Goal: Check status: Check status

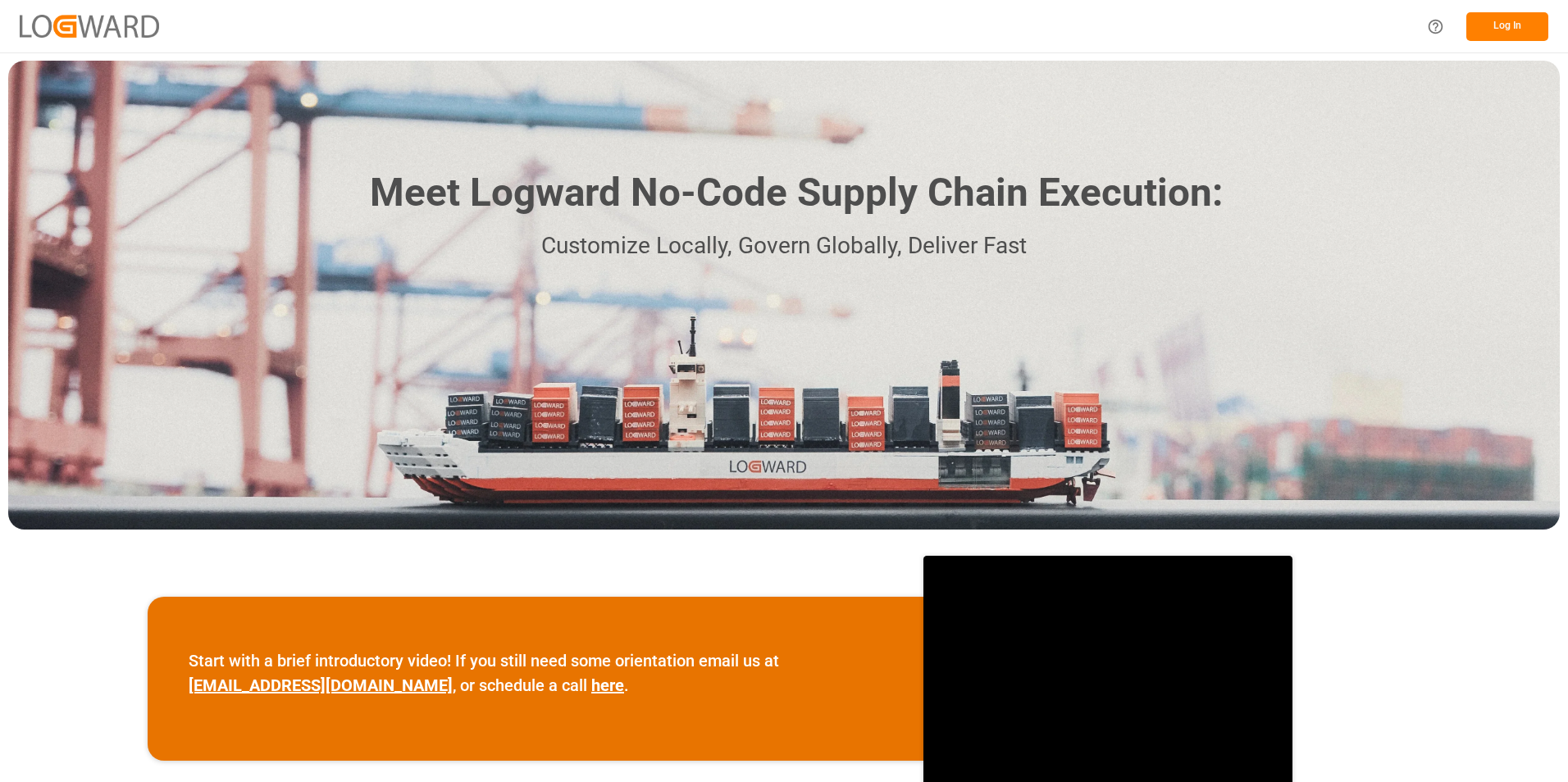
click at [1504, 21] on button "Log In" at bounding box center [1507, 26] width 82 height 29
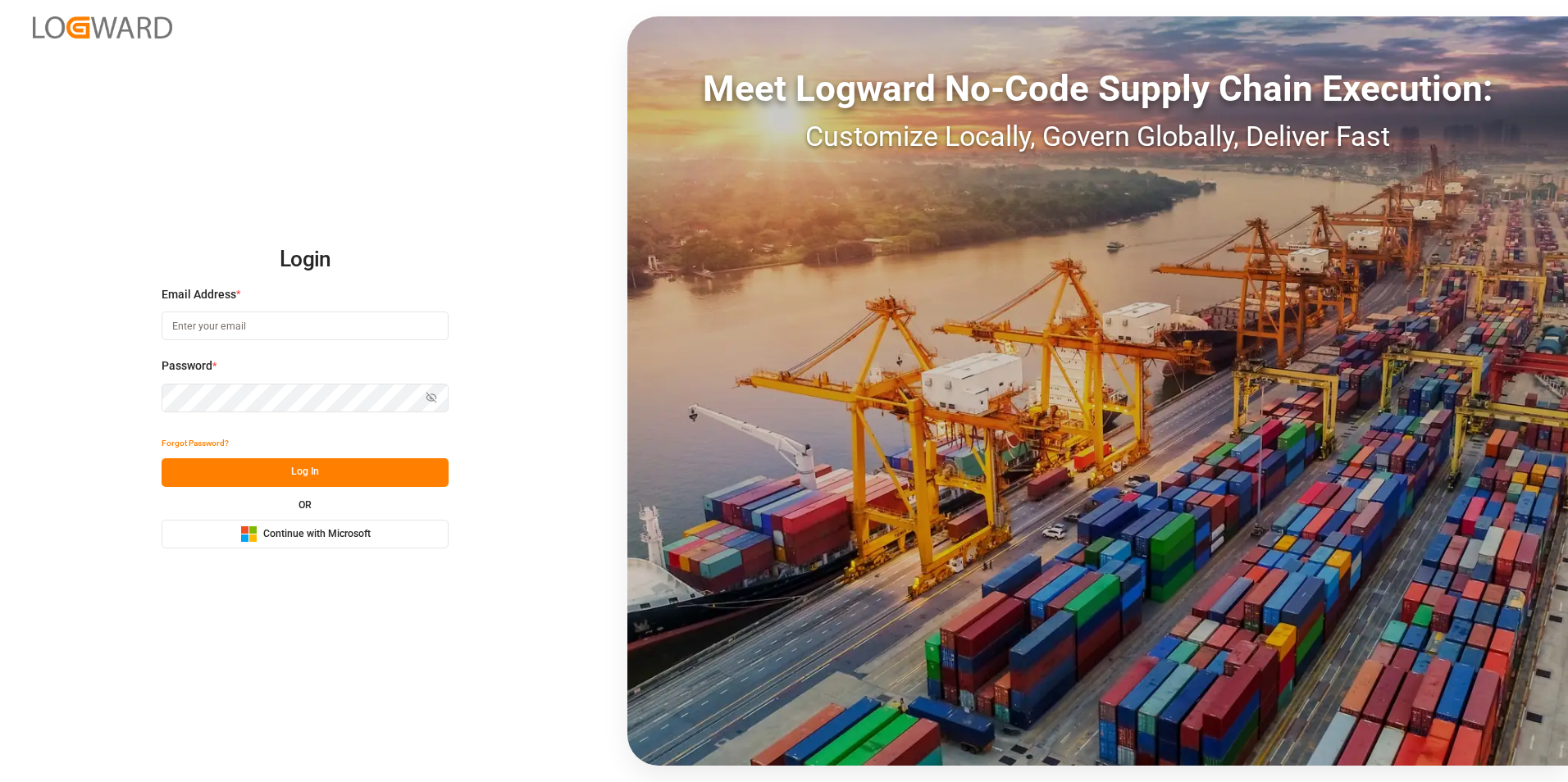
type input "[PERSON_NAME][EMAIL_ADDRESS][PERSON_NAME][DOMAIN_NAME]"
click at [303, 476] on button "Log In" at bounding box center [304, 472] width 287 height 29
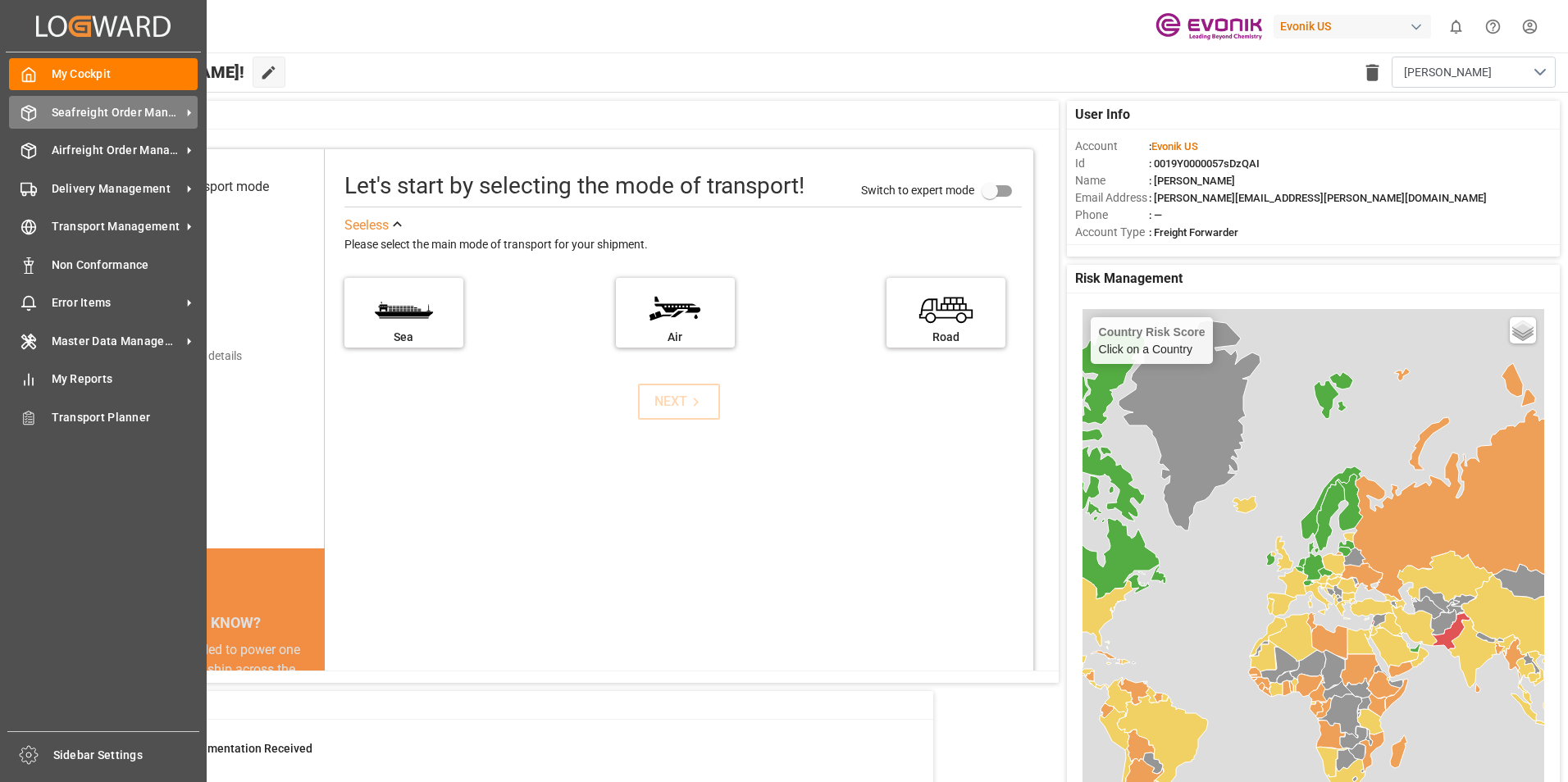
click at [165, 108] on span "Seafreight Order Management" at bounding box center [116, 112] width 130 height 17
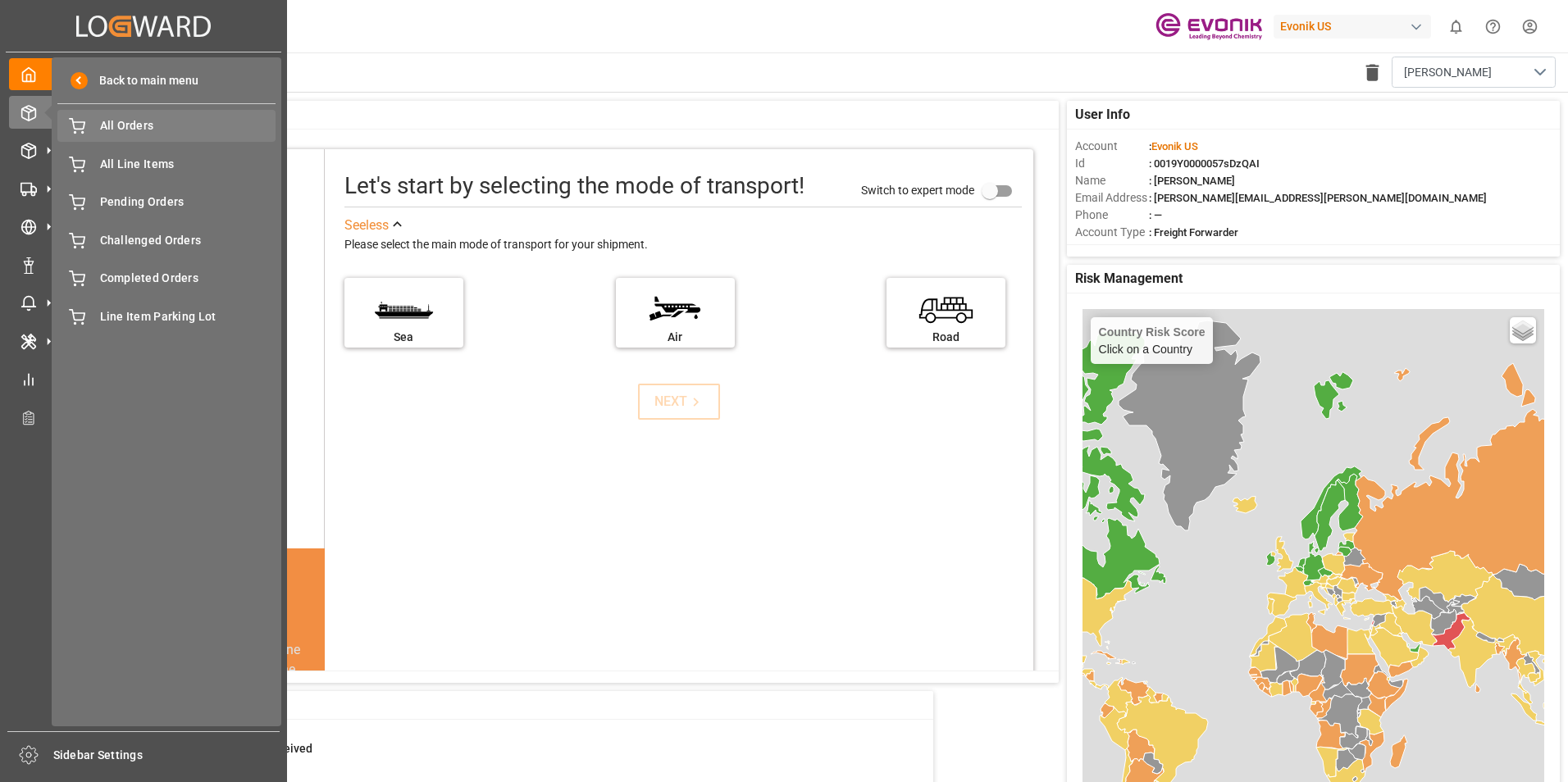
click at [135, 126] on span "All Orders" at bounding box center [188, 126] width 176 height 17
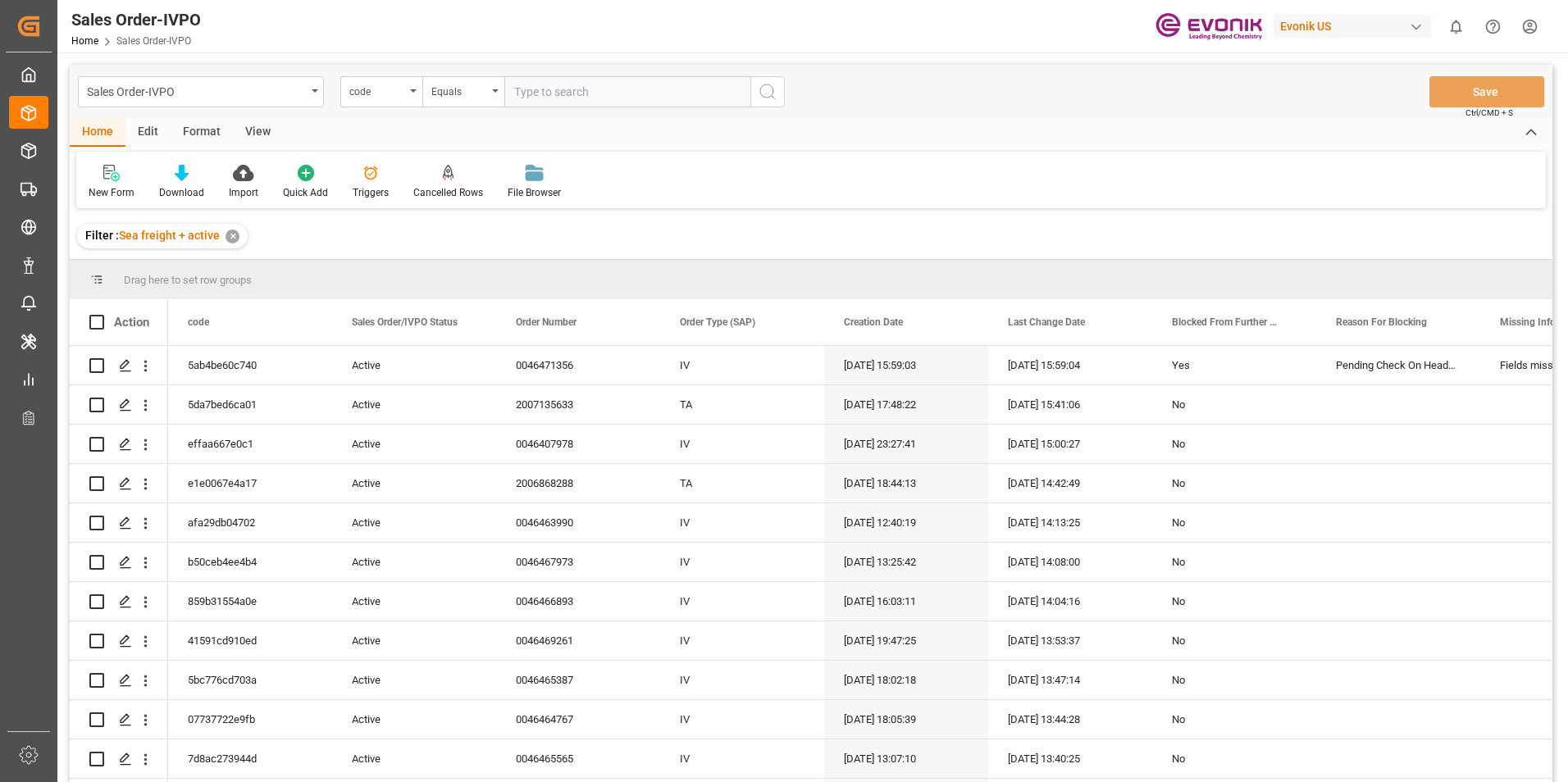
click at [573, 98] on input "text" at bounding box center [627, 92] width 246 height 31
drag, startPoint x: 679, startPoint y: 91, endPoint x: 469, endPoint y: 76, distance: 210.5
click at [469, 76] on div "code Equals Missing LCL rates: Forwarding Notification 251005010026 (Original) …" at bounding box center [562, 92] width 444 height 31
type input "0046465058"
click at [772, 95] on icon "search button" at bounding box center [767, 92] width 20 height 20
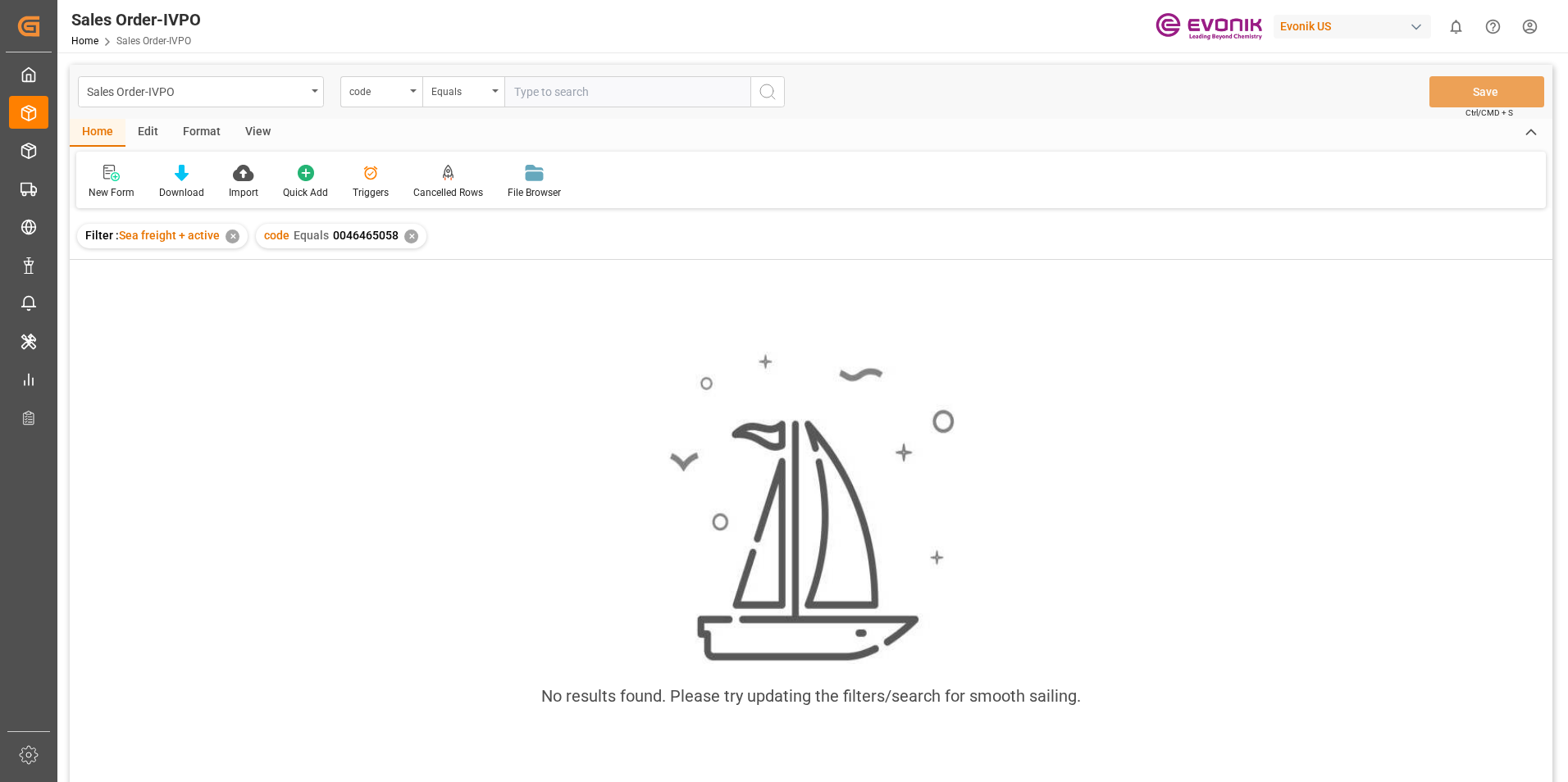
click at [410, 236] on div "✕" at bounding box center [411, 236] width 14 height 14
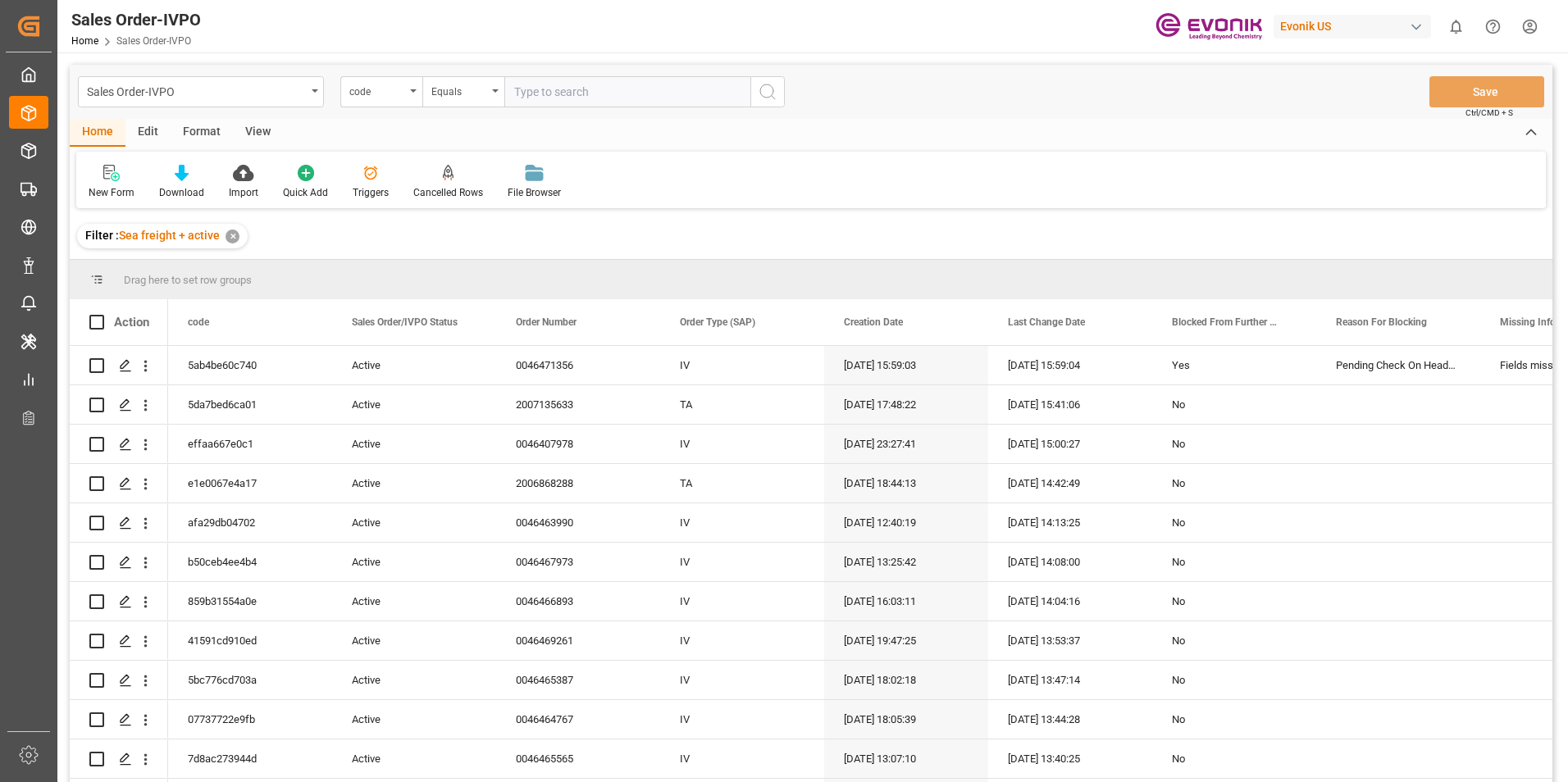
click at [233, 234] on div "✕" at bounding box center [232, 236] width 14 height 14
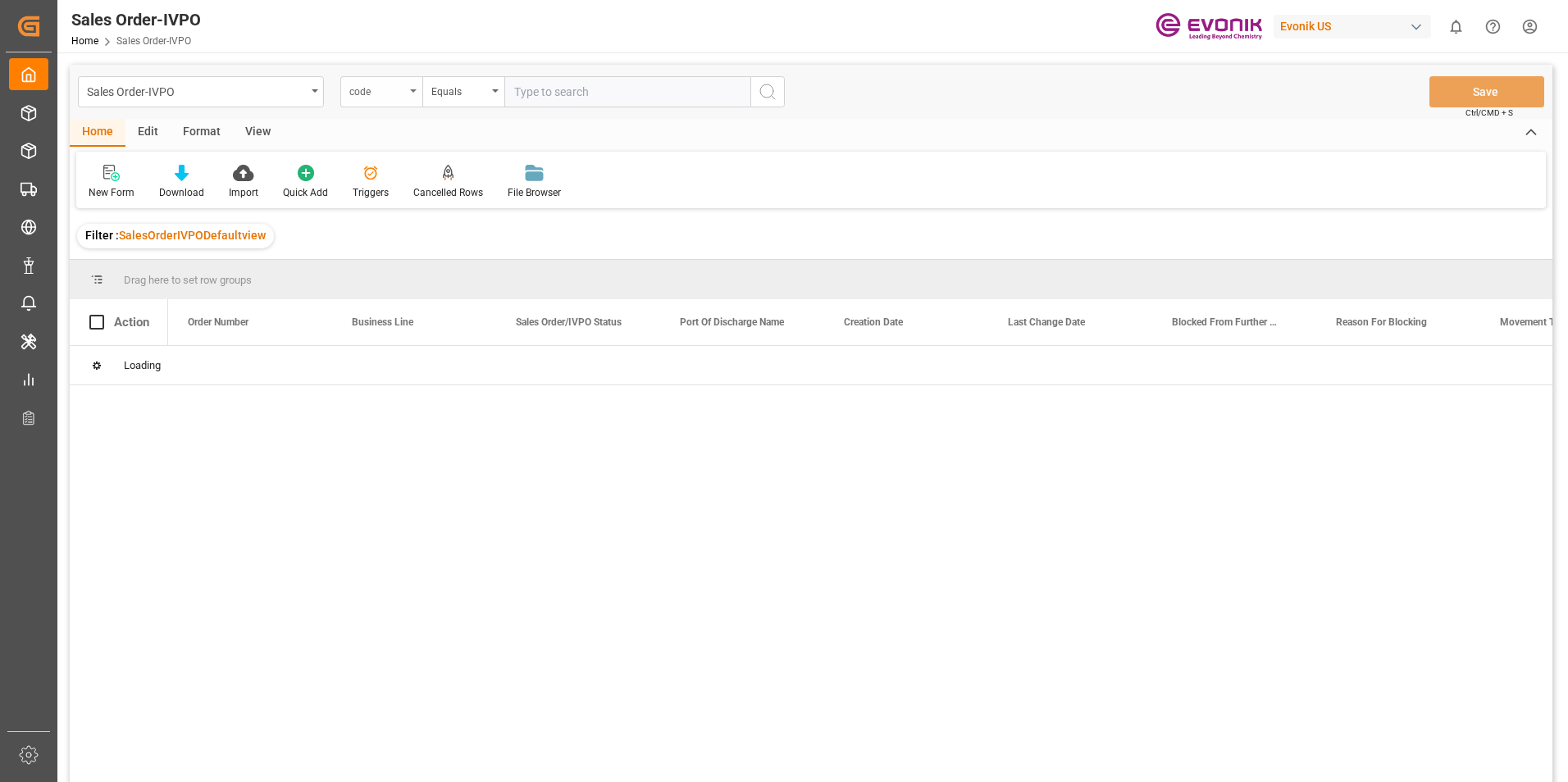
click at [391, 93] on div "code" at bounding box center [376, 89] width 55 height 19
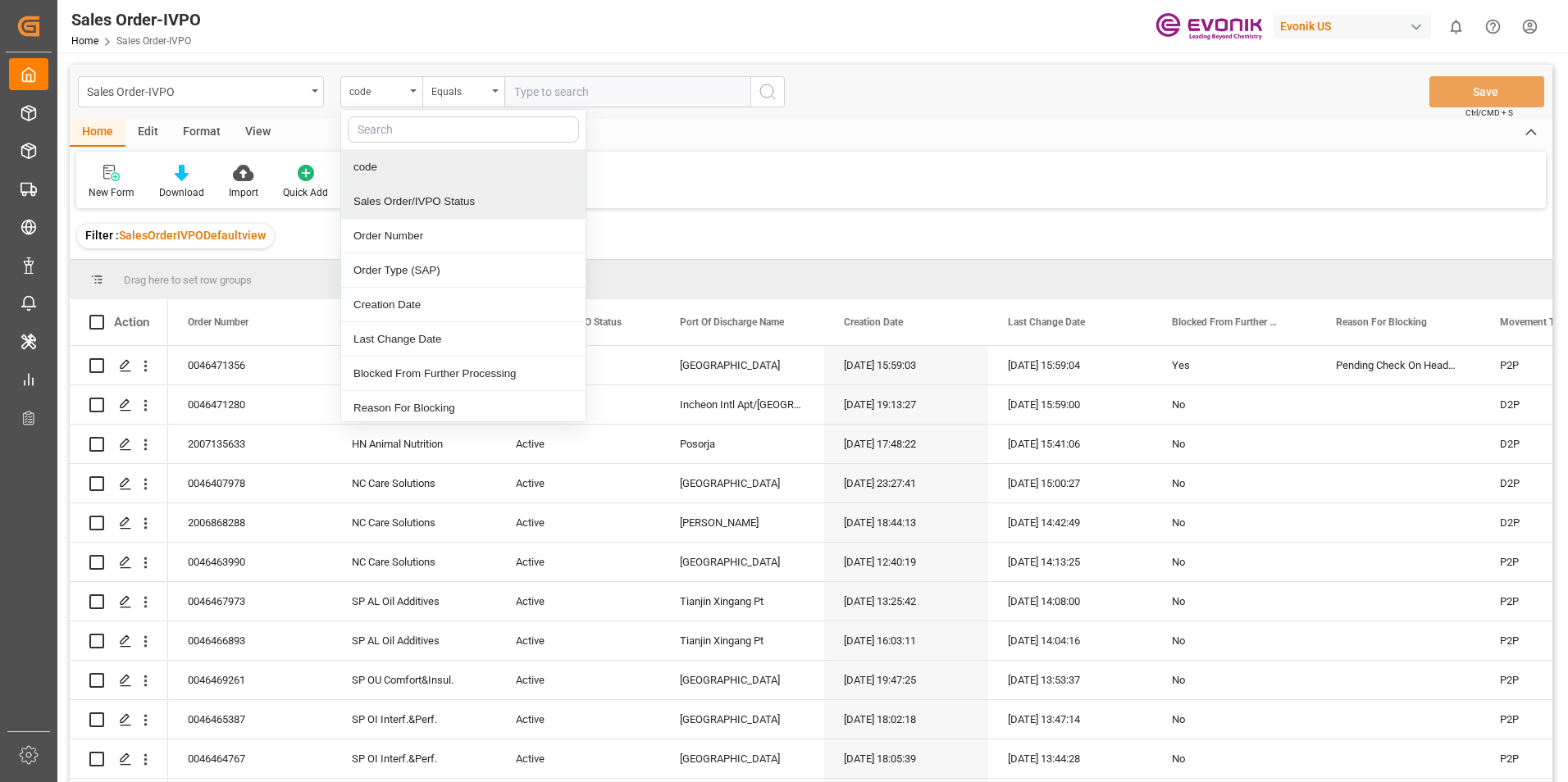
click at [412, 212] on div "Sales Order/IVPO Status" at bounding box center [462, 202] width 244 height 35
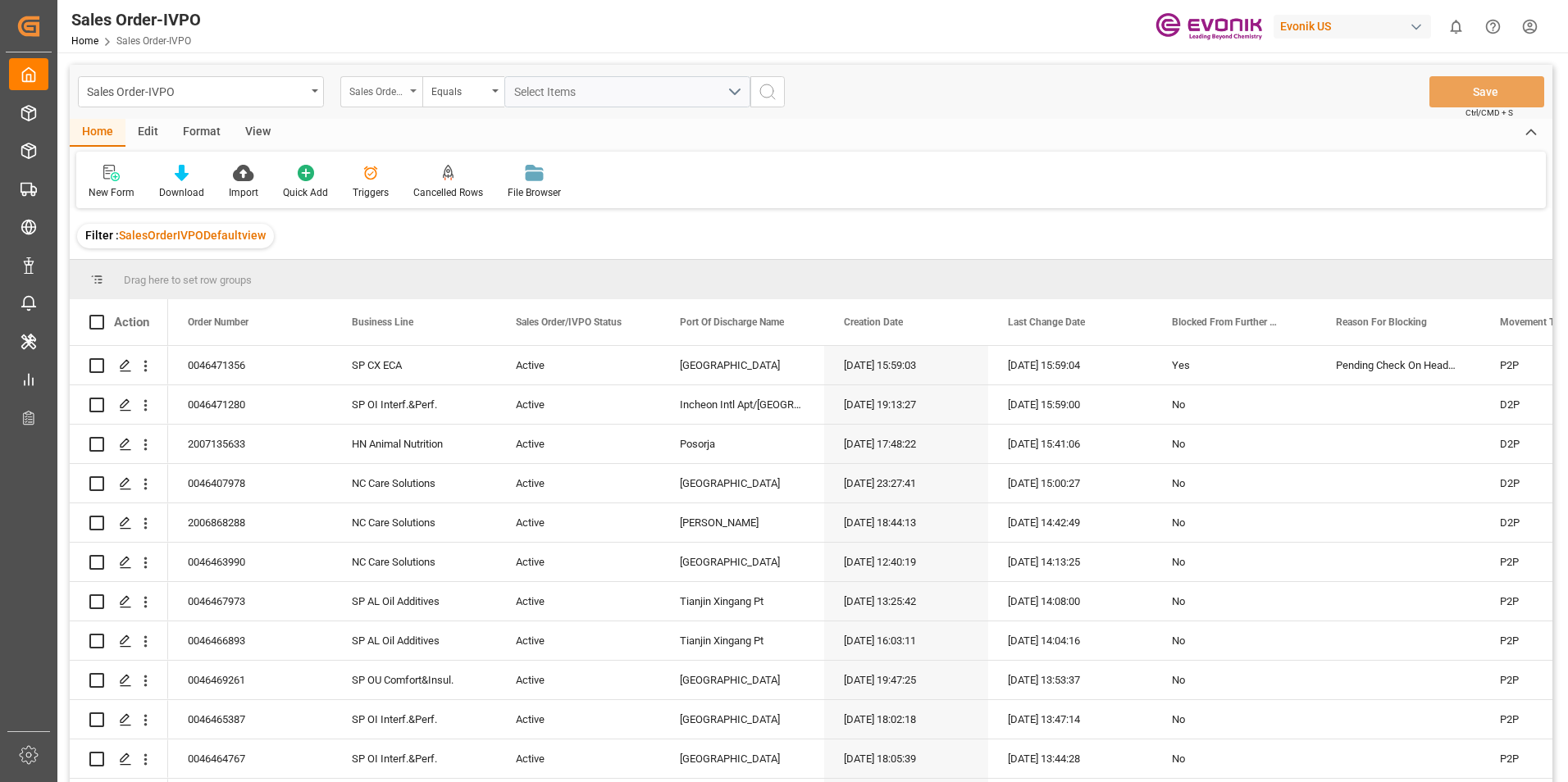
click at [390, 87] on div "Sales Order/IVPO Status" at bounding box center [376, 89] width 55 height 19
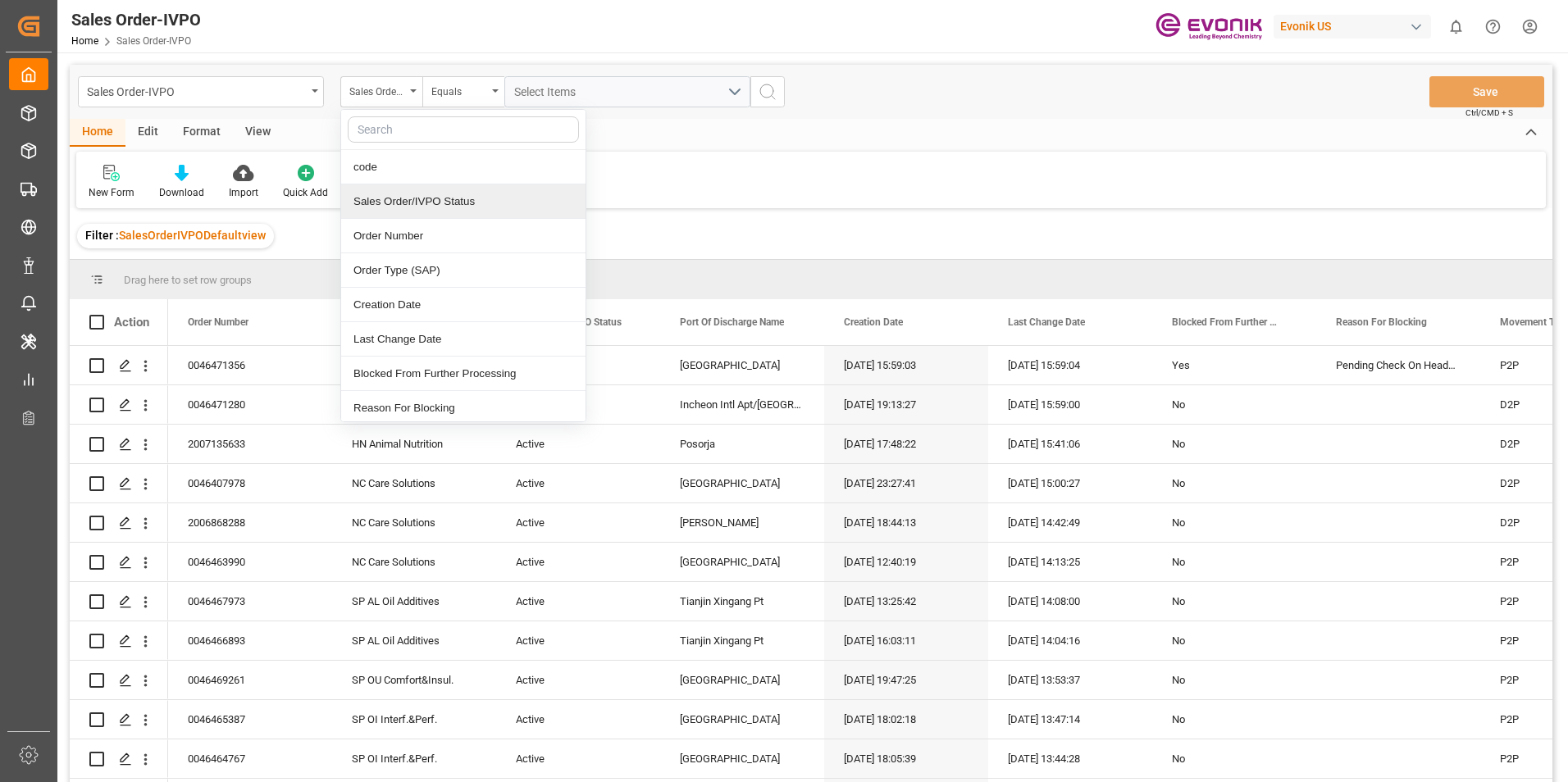
drag, startPoint x: 406, startPoint y: 232, endPoint x: 413, endPoint y: 203, distance: 29.8
click at [413, 203] on div "code Sales Order/IVPO Status Order Number Order Type (SAP) Creation Date Last C…" at bounding box center [462, 265] width 246 height 313
click at [413, 203] on div "Sales Order/IVPO Status" at bounding box center [462, 202] width 244 height 35
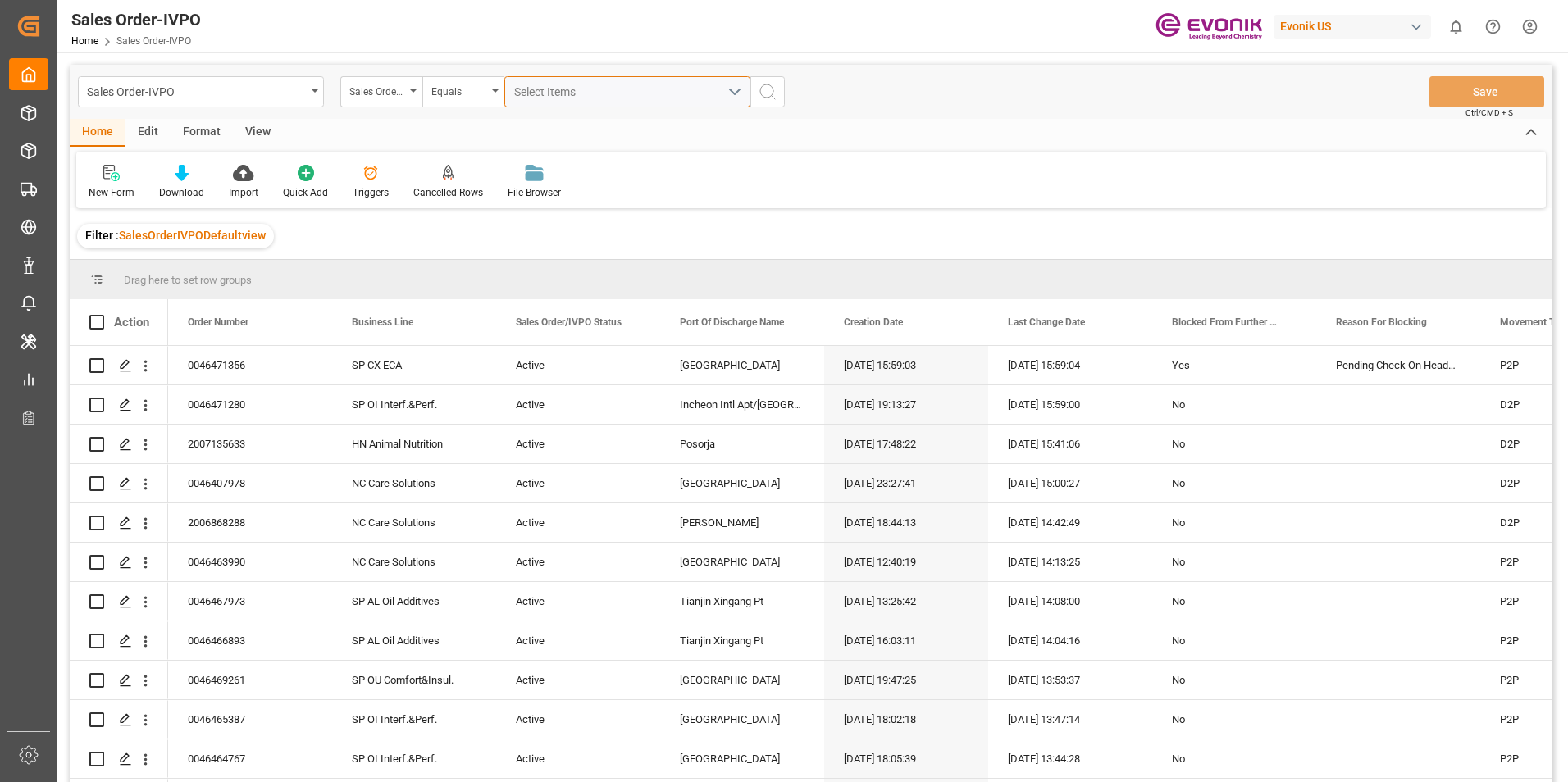
drag, startPoint x: 563, startPoint y: 93, endPoint x: 543, endPoint y: 92, distance: 20.0
click at [543, 92] on span "Select Items" at bounding box center [549, 92] width 69 height 13
drag, startPoint x: 543, startPoint y: 92, endPoint x: 529, endPoint y: 94, distance: 14.1
click at [529, 94] on span "Select Items" at bounding box center [549, 92] width 69 height 13
drag, startPoint x: 571, startPoint y: 91, endPoint x: 548, endPoint y: 83, distance: 24.4
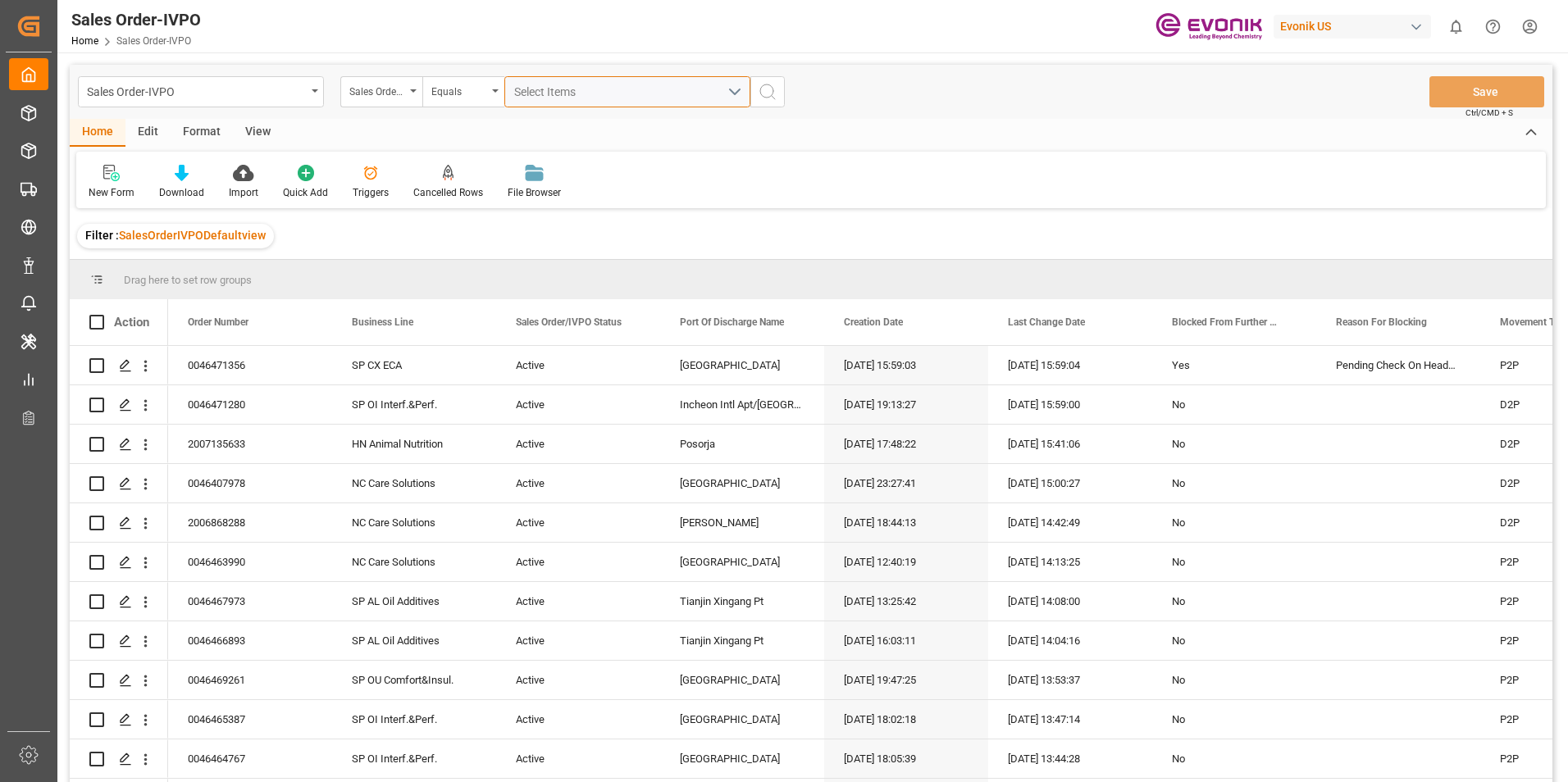
click at [548, 83] on div "Select Items" at bounding box center [621, 92] width 213 height 17
type input "0046465058"
click at [585, 134] on input "0046465058" at bounding box center [628, 129] width 233 height 26
click at [763, 98] on icon "search button" at bounding box center [767, 92] width 20 height 20
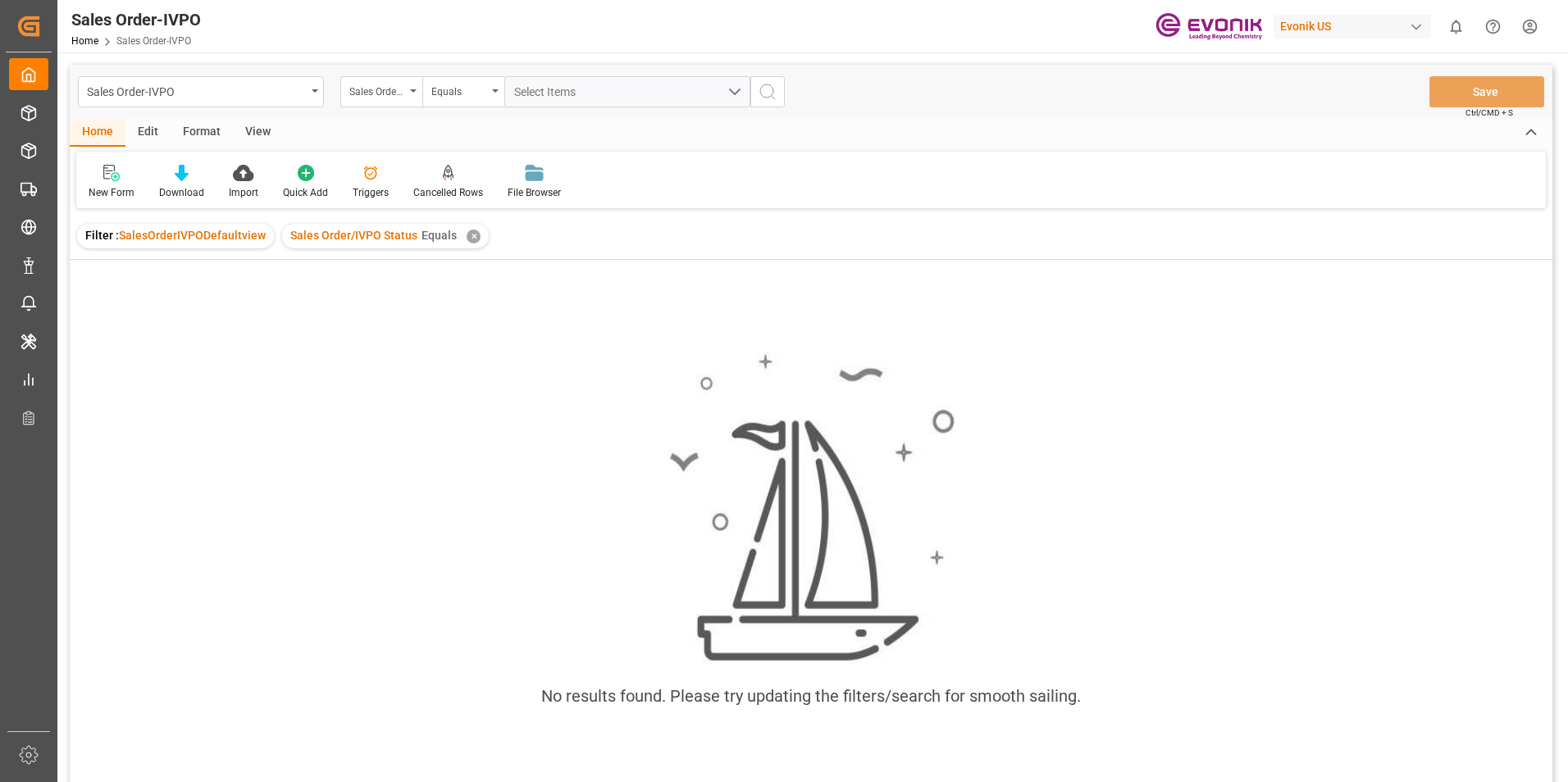
click at [467, 233] on div "✕" at bounding box center [473, 236] width 14 height 14
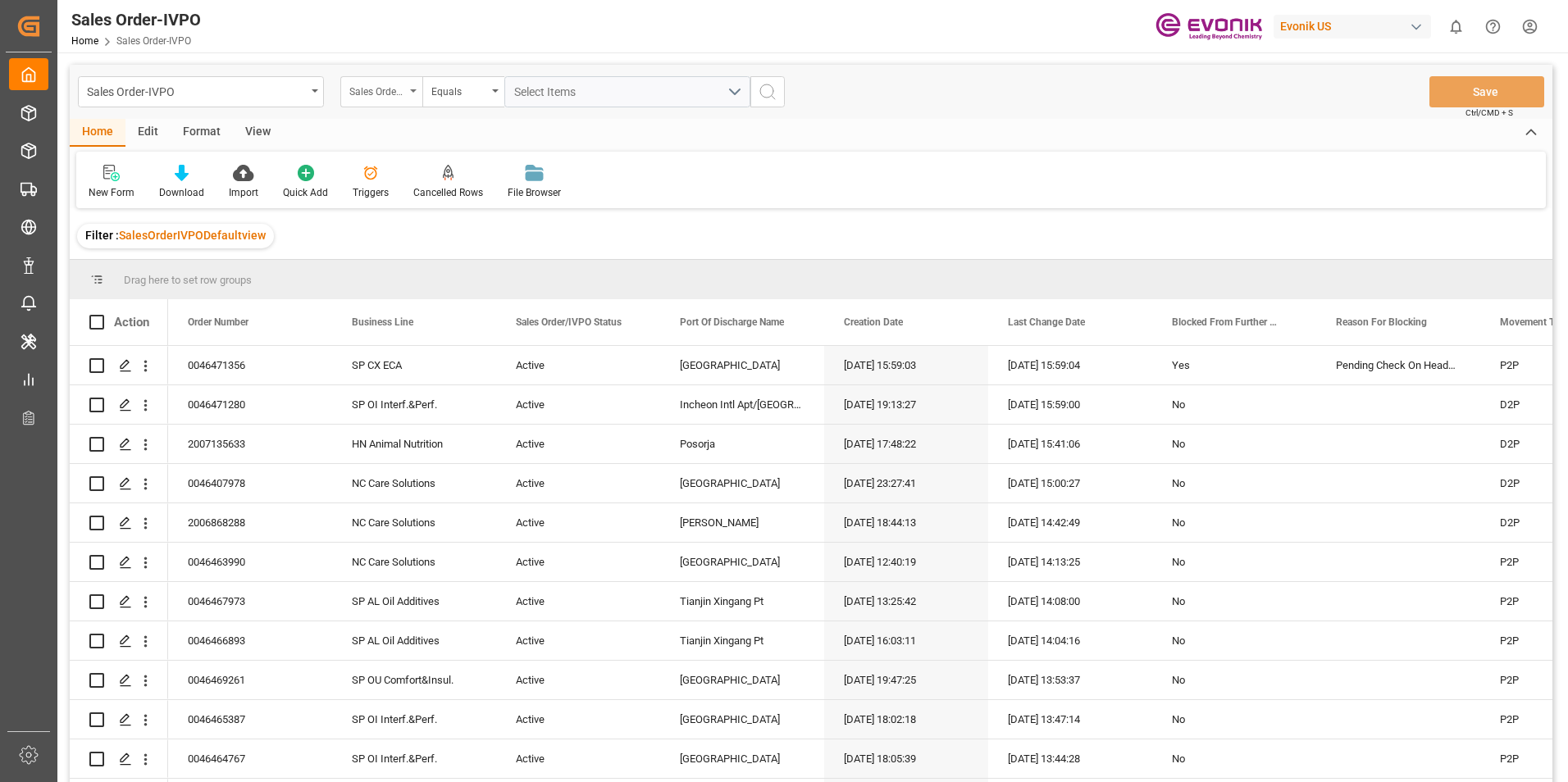
click at [370, 95] on div "Sales Order/IVPO Status" at bounding box center [376, 89] width 55 height 19
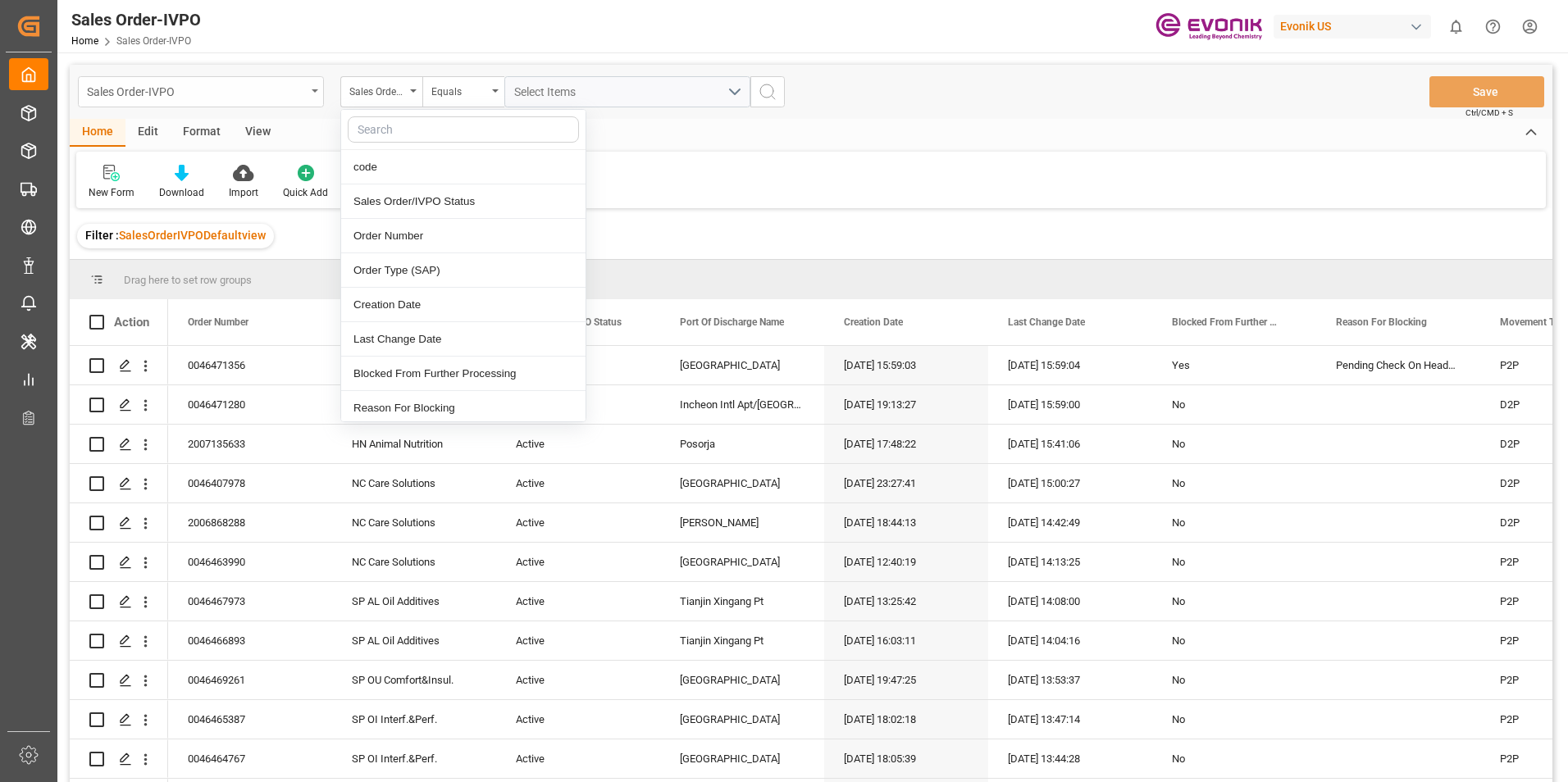
click at [306, 90] on div "Sales Order-IVPO" at bounding box center [200, 92] width 246 height 31
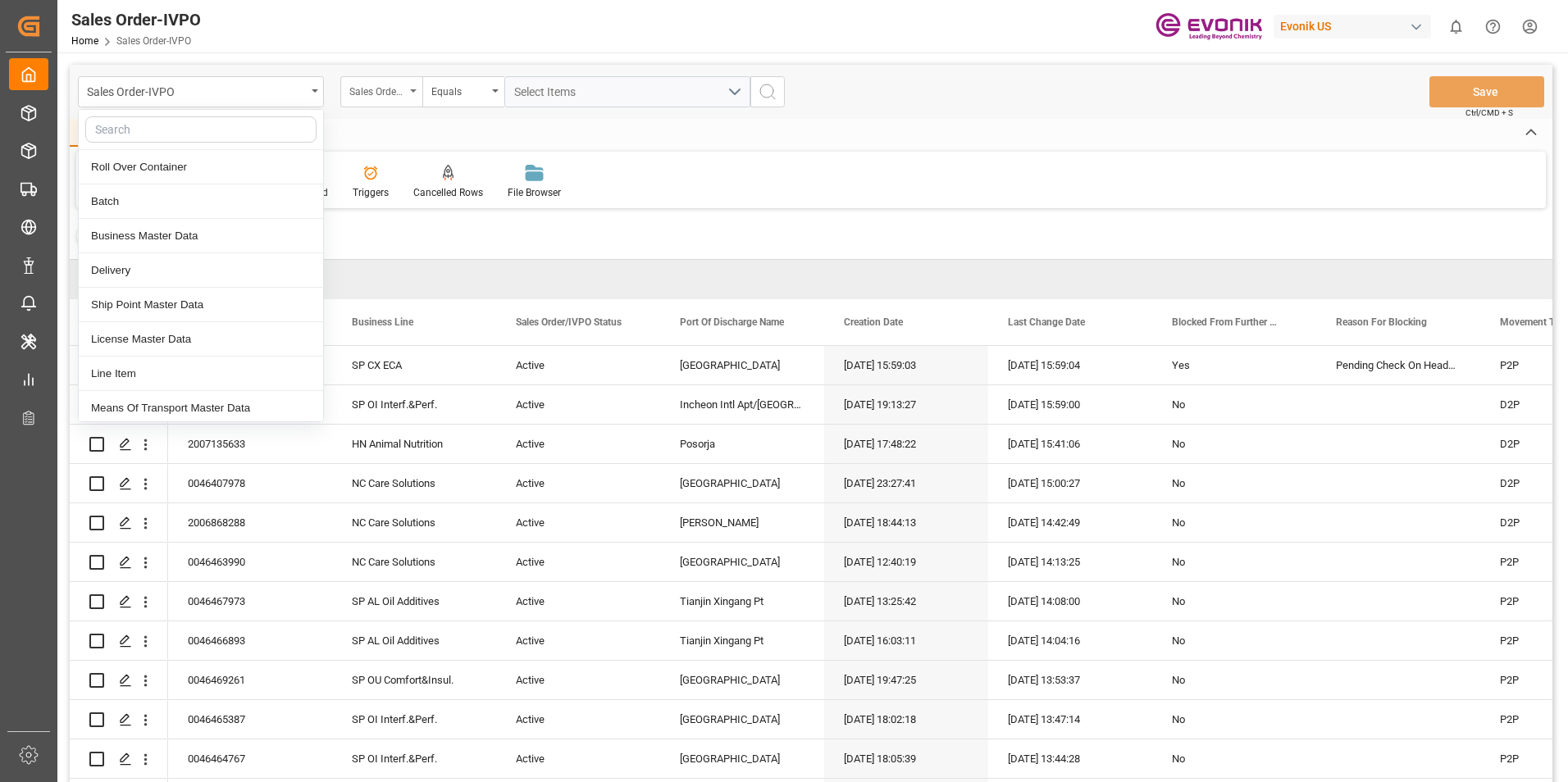
click at [384, 92] on div "Sales Order/IVPO Status" at bounding box center [376, 89] width 55 height 19
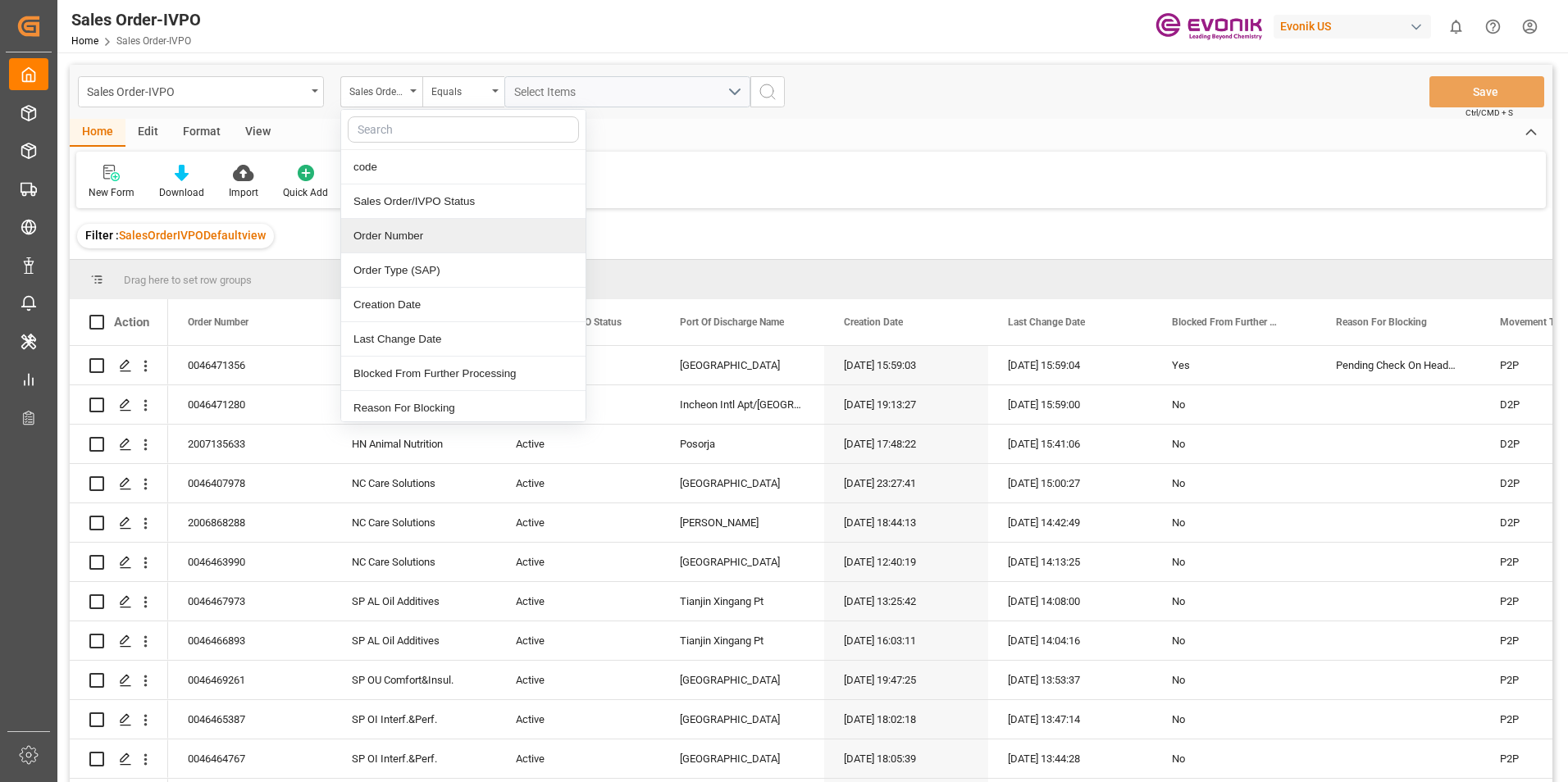
click at [403, 231] on div "Order Number" at bounding box center [462, 236] width 244 height 35
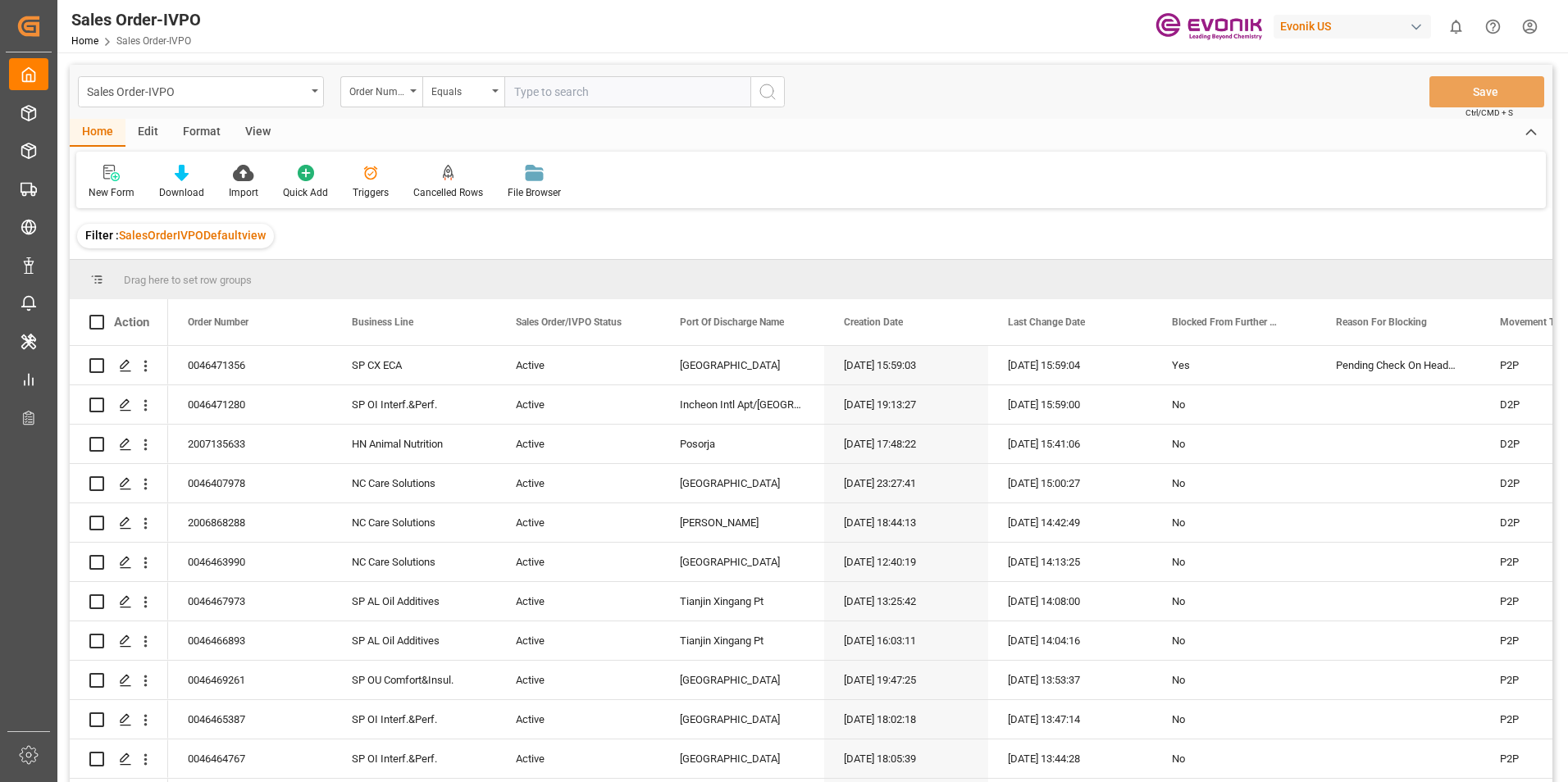
click at [605, 86] on input "text" at bounding box center [627, 92] width 246 height 31
type input "0046465058"
click at [766, 95] on icon "search button" at bounding box center [767, 92] width 20 height 20
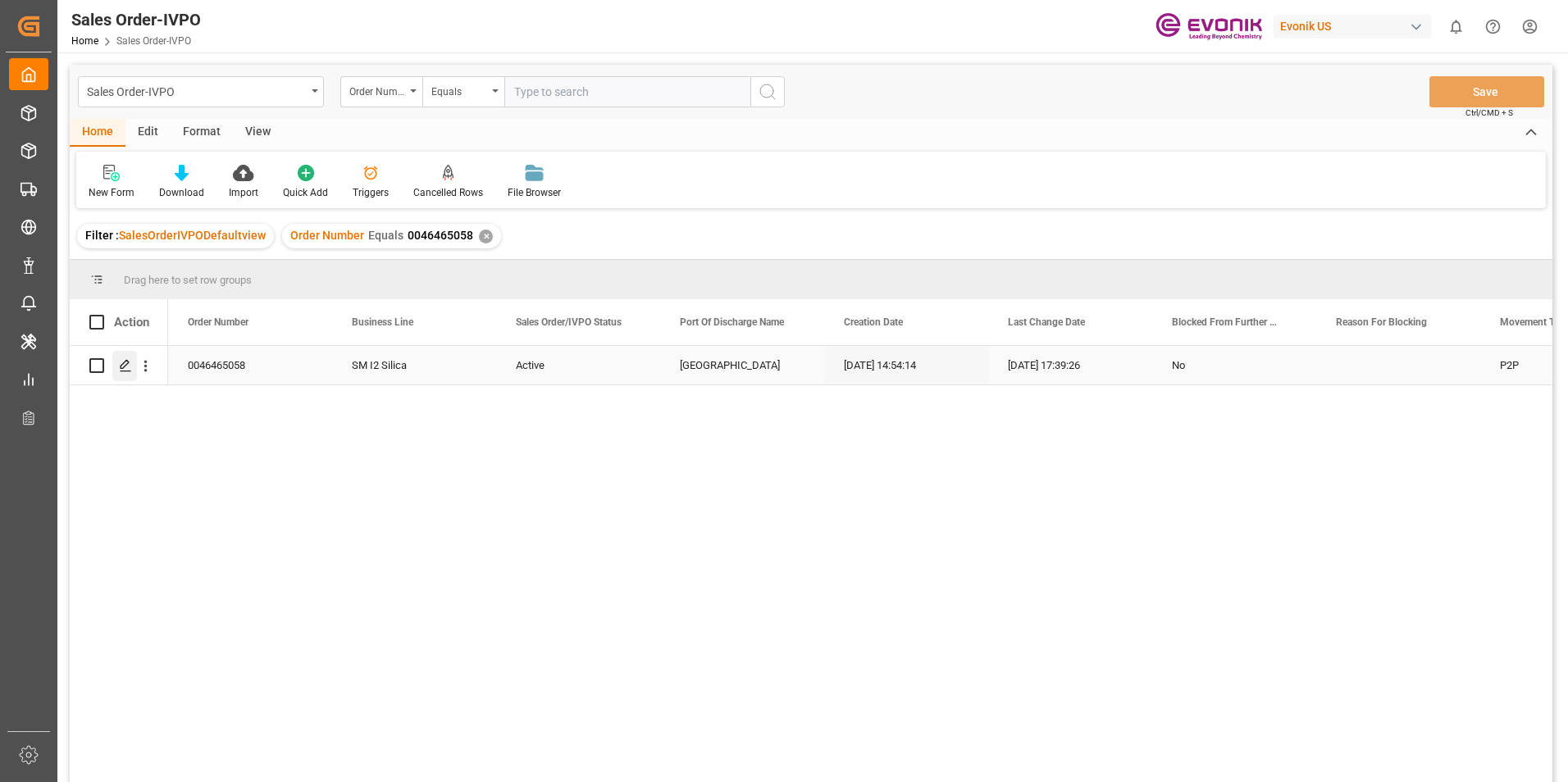
click at [122, 365] on icon "Press SPACE to select this row." at bounding box center [126, 365] width 13 height 13
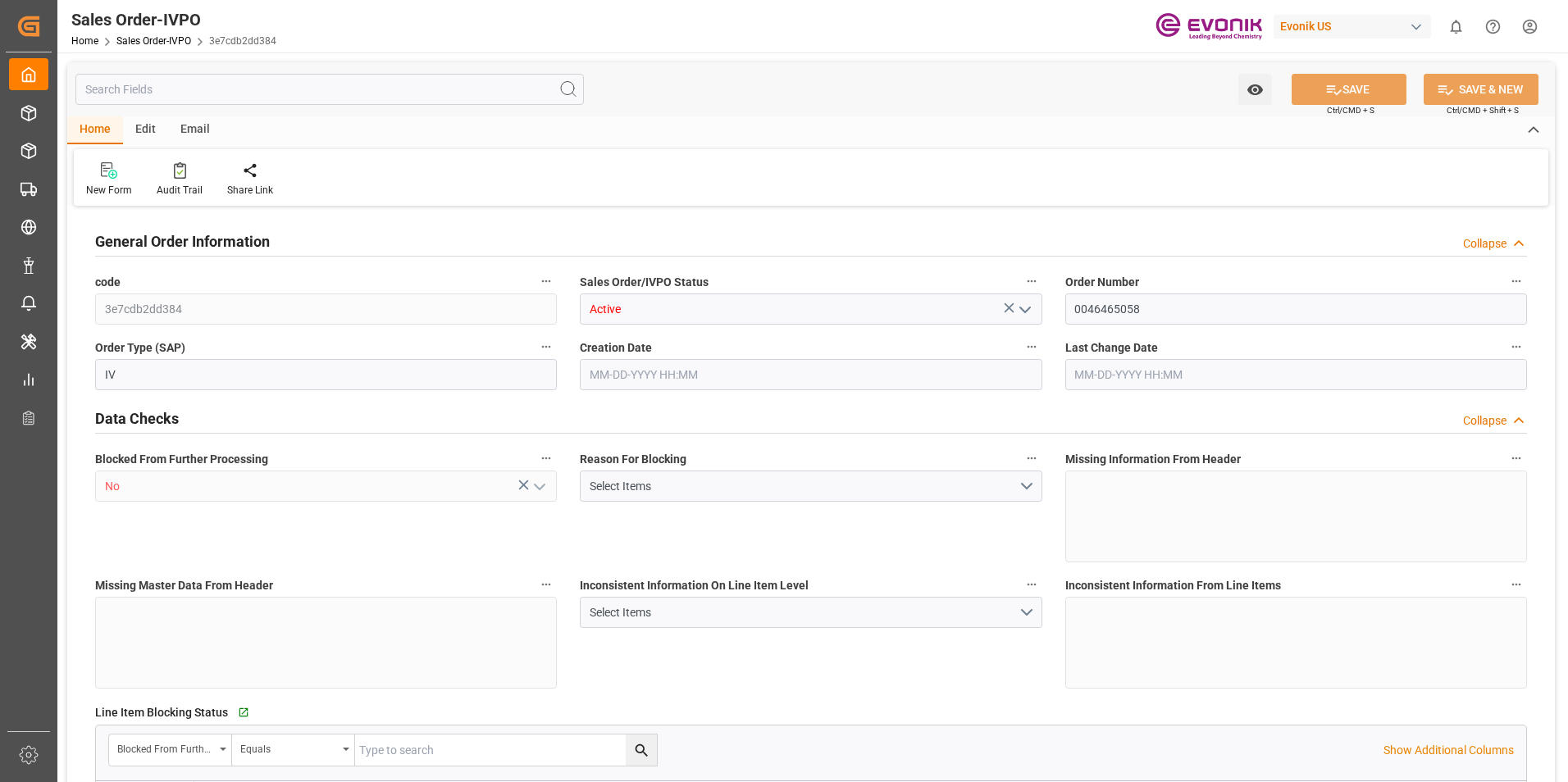
type input "COCTG"
type input "0"
type input "1"
type input "2137.86"
type input "[DATE] 14:54"
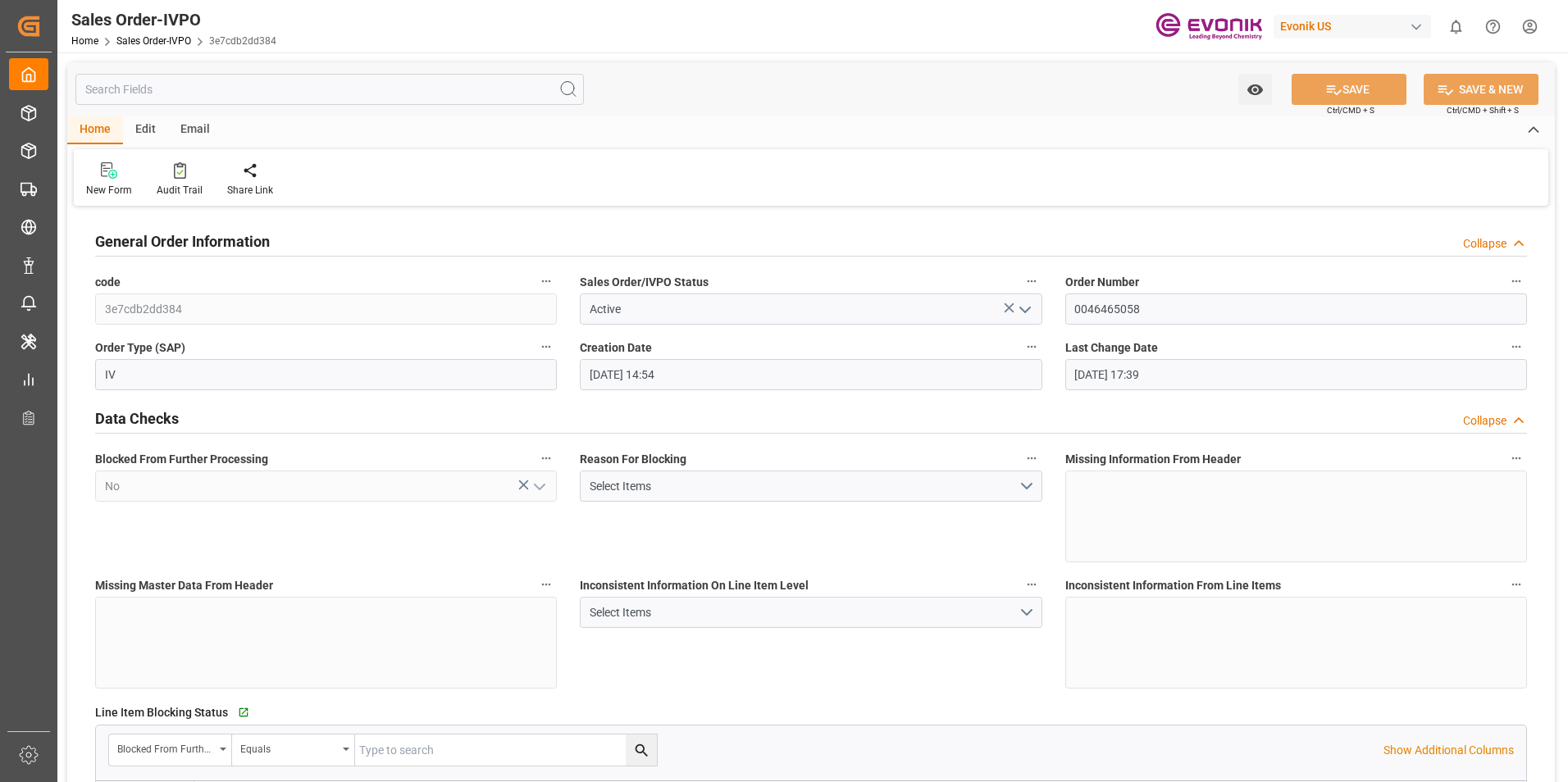
type input "[DATE] 17:39"
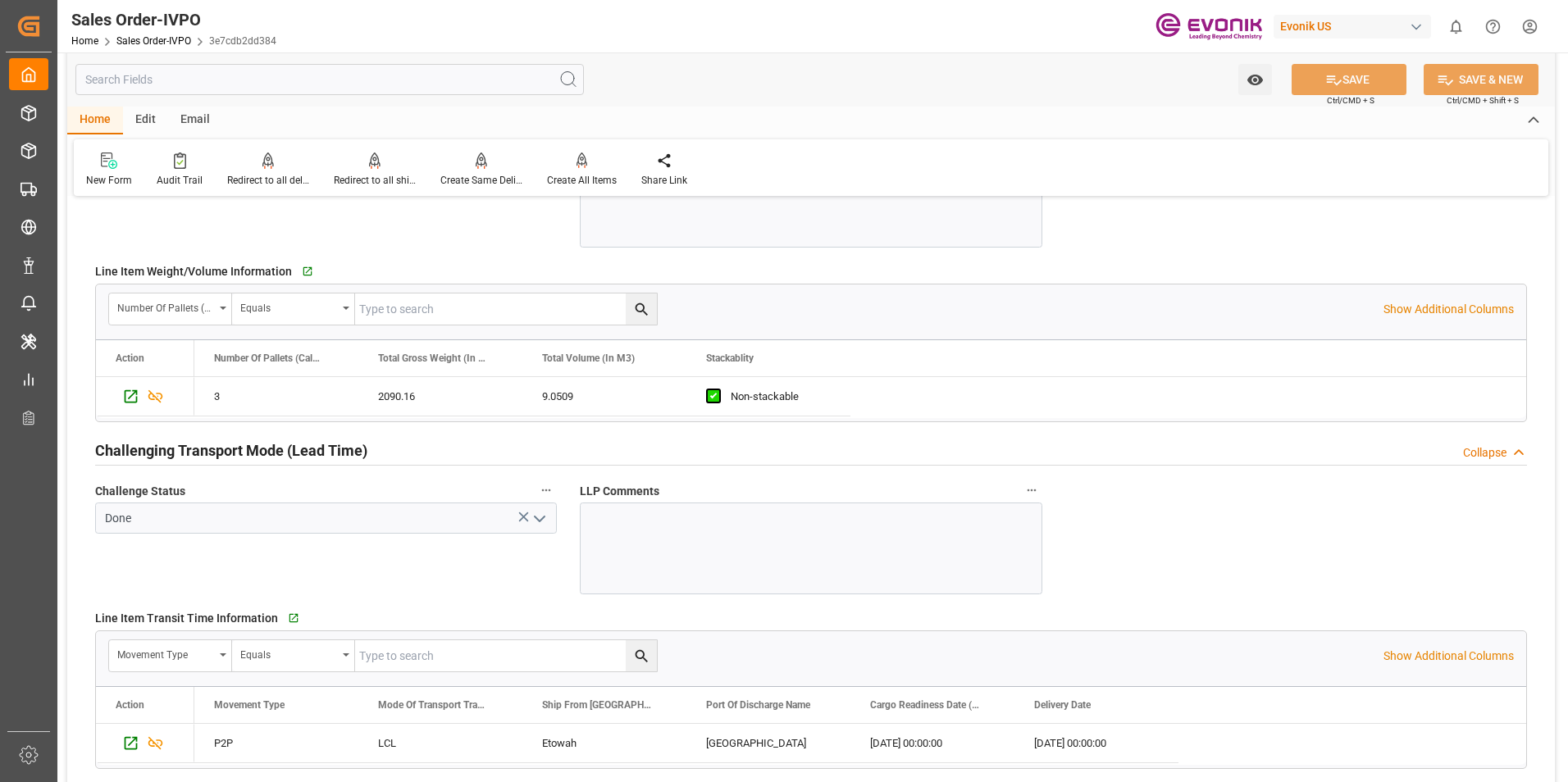
scroll to position [2458, 0]
